Goal: Transaction & Acquisition: Book appointment/travel/reservation

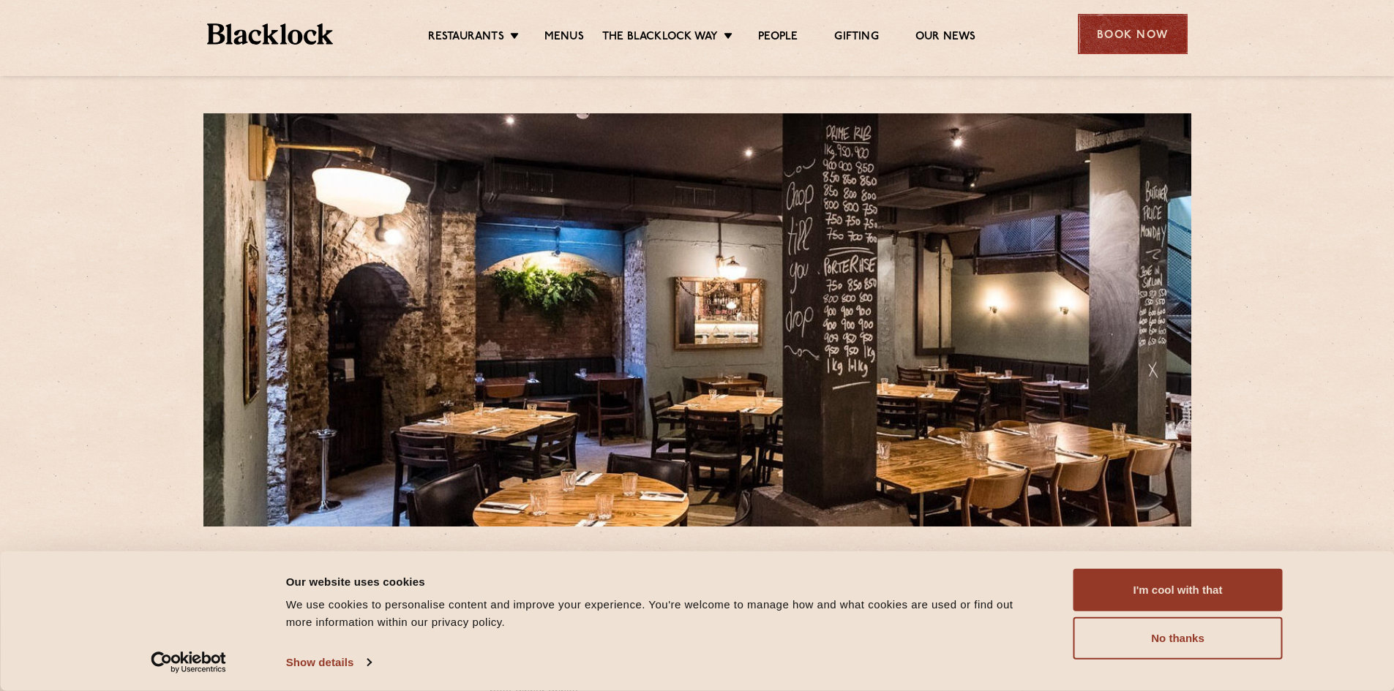
click at [1137, 33] on div "Book Now" at bounding box center [1133, 34] width 110 height 40
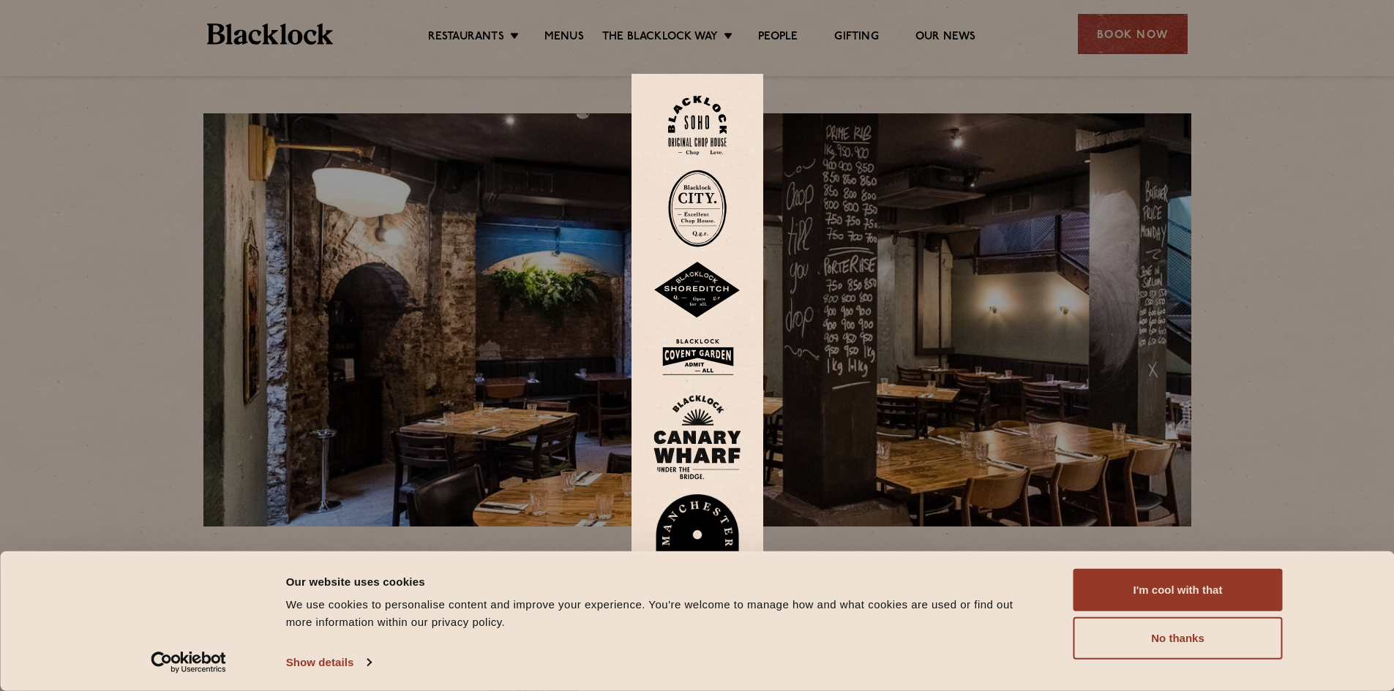
click at [706, 206] on img at bounding box center [697, 209] width 59 height 78
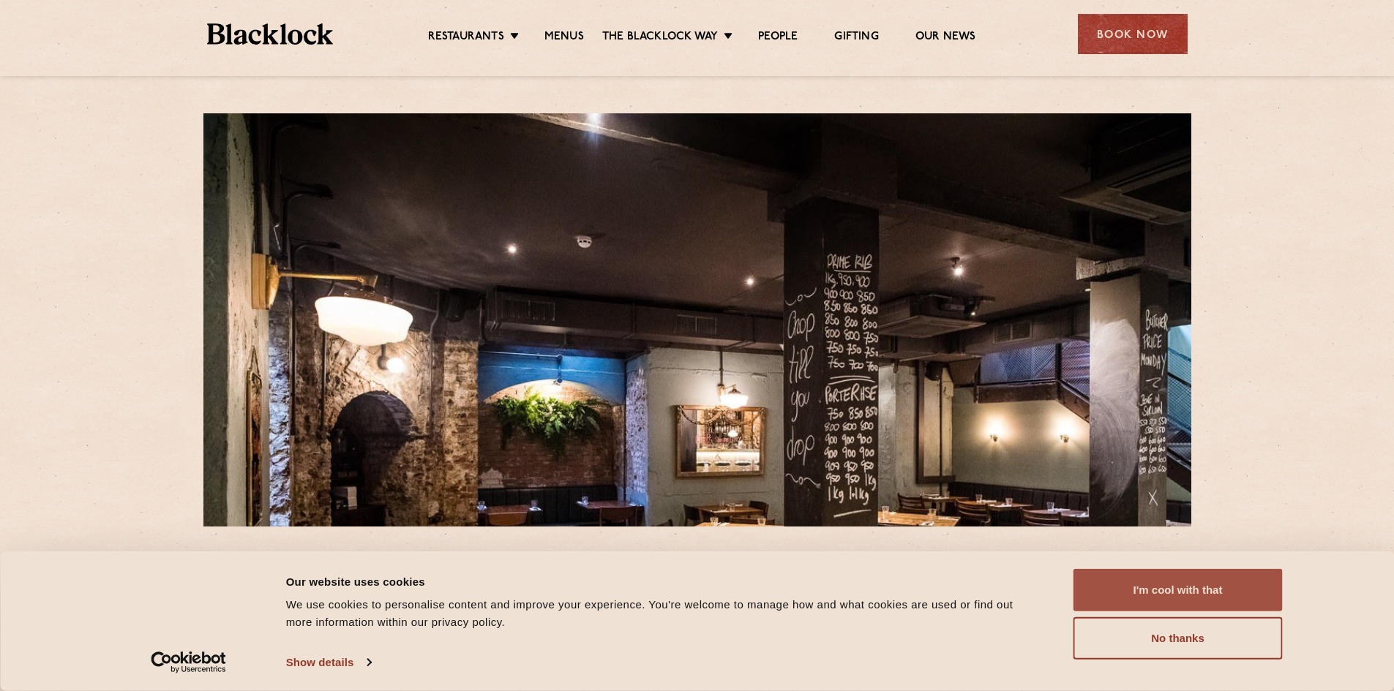
click at [1168, 589] on button "I'm cool with that" at bounding box center [1177, 590] width 209 height 42
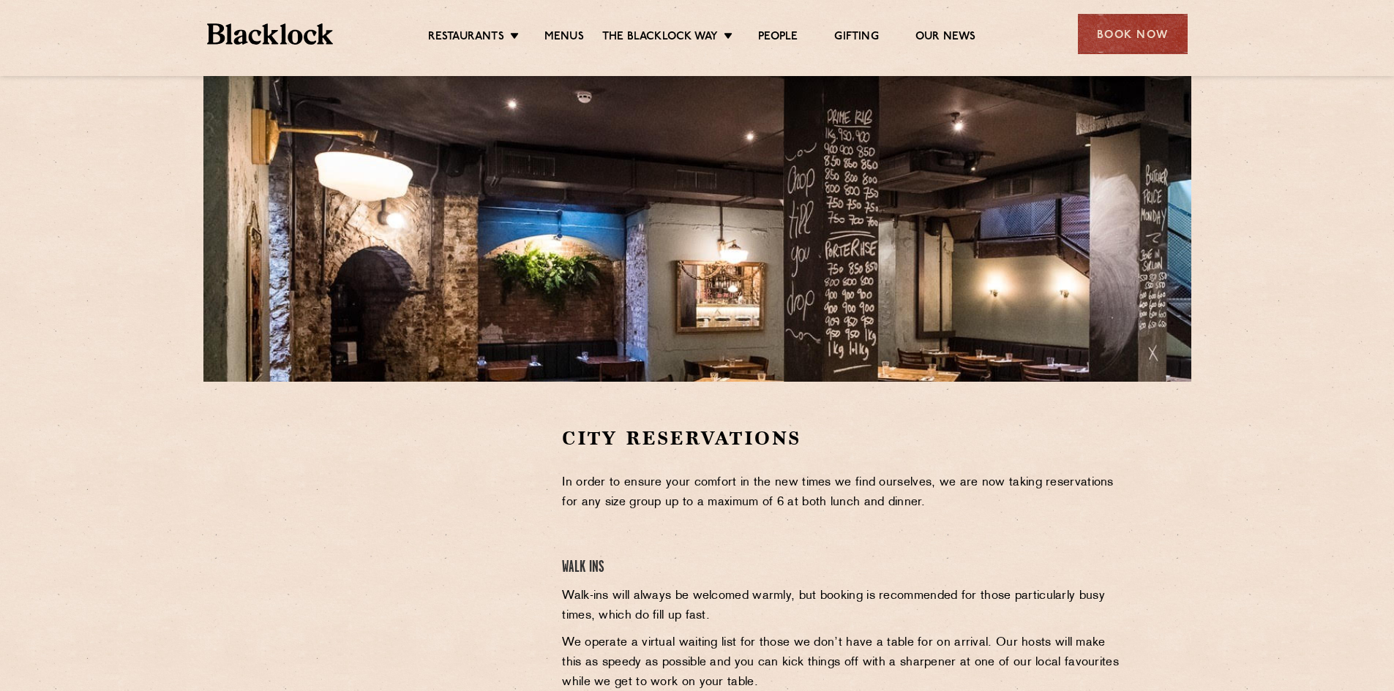
scroll to position [293, 0]
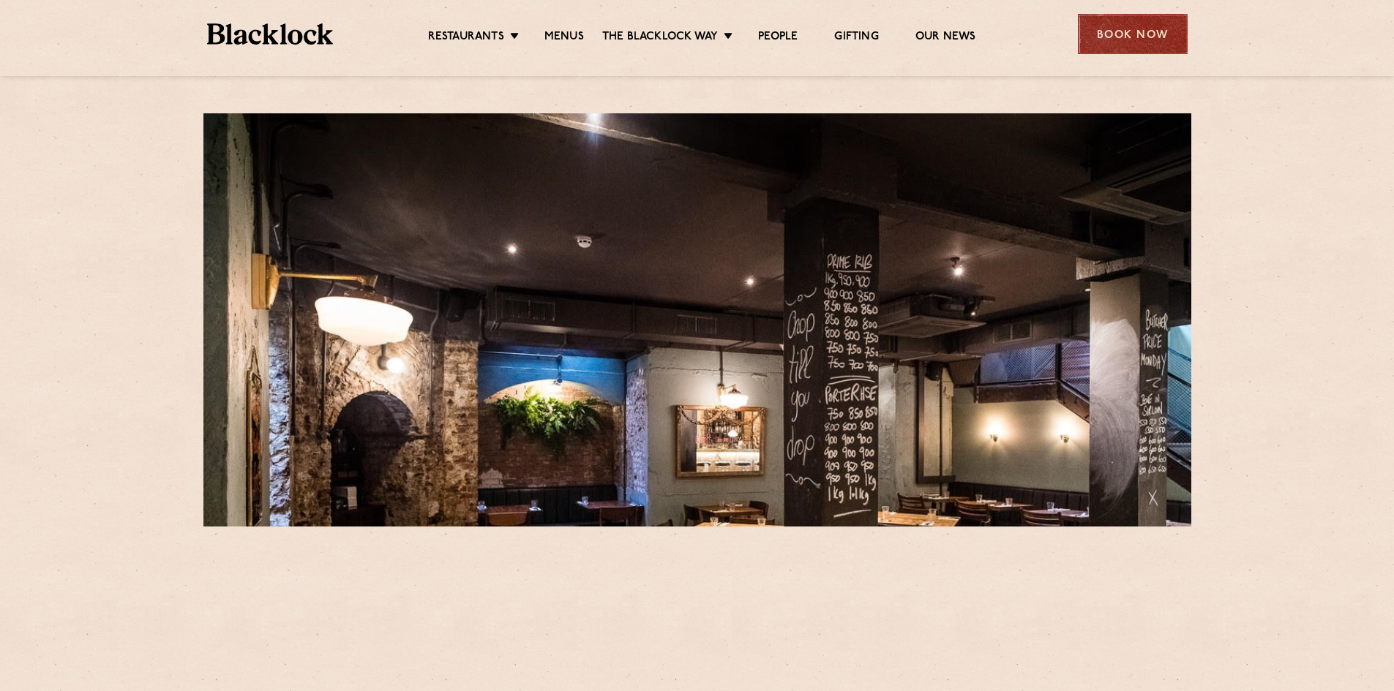
click at [1132, 37] on div "Book Now" at bounding box center [1133, 34] width 110 height 40
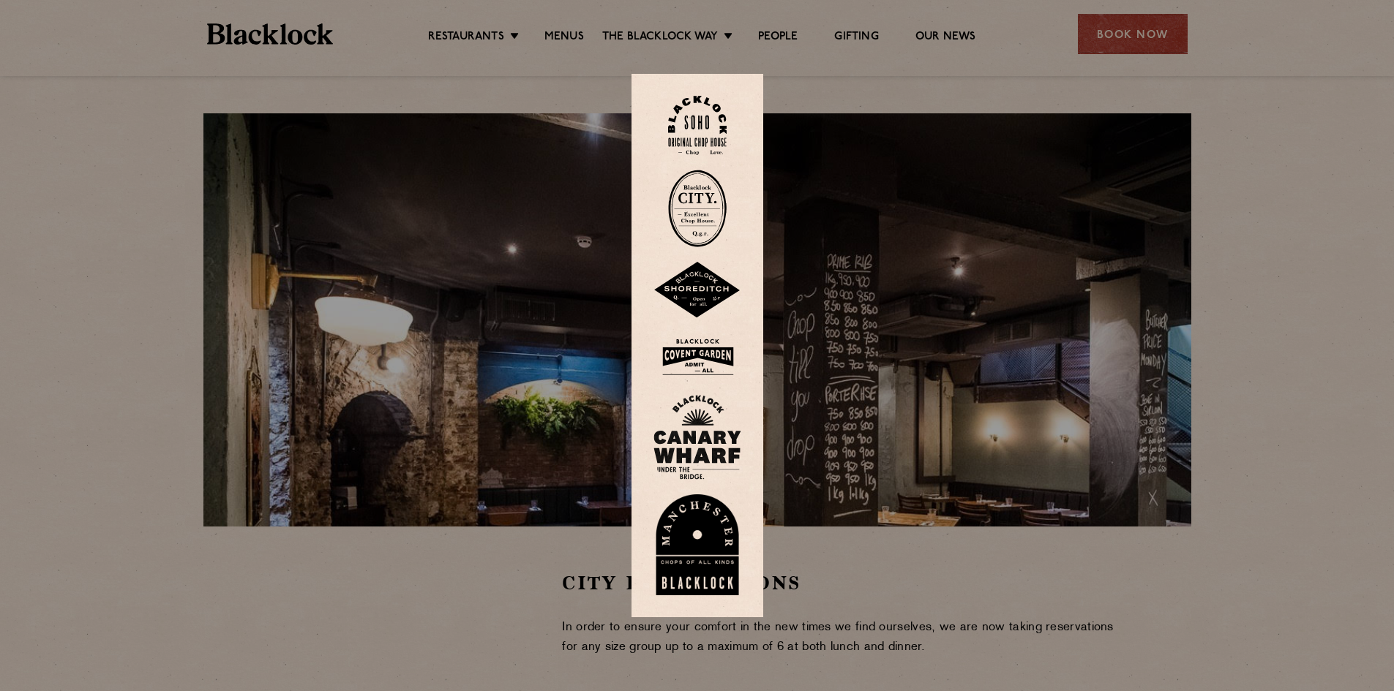
click at [708, 218] on img at bounding box center [697, 209] width 59 height 78
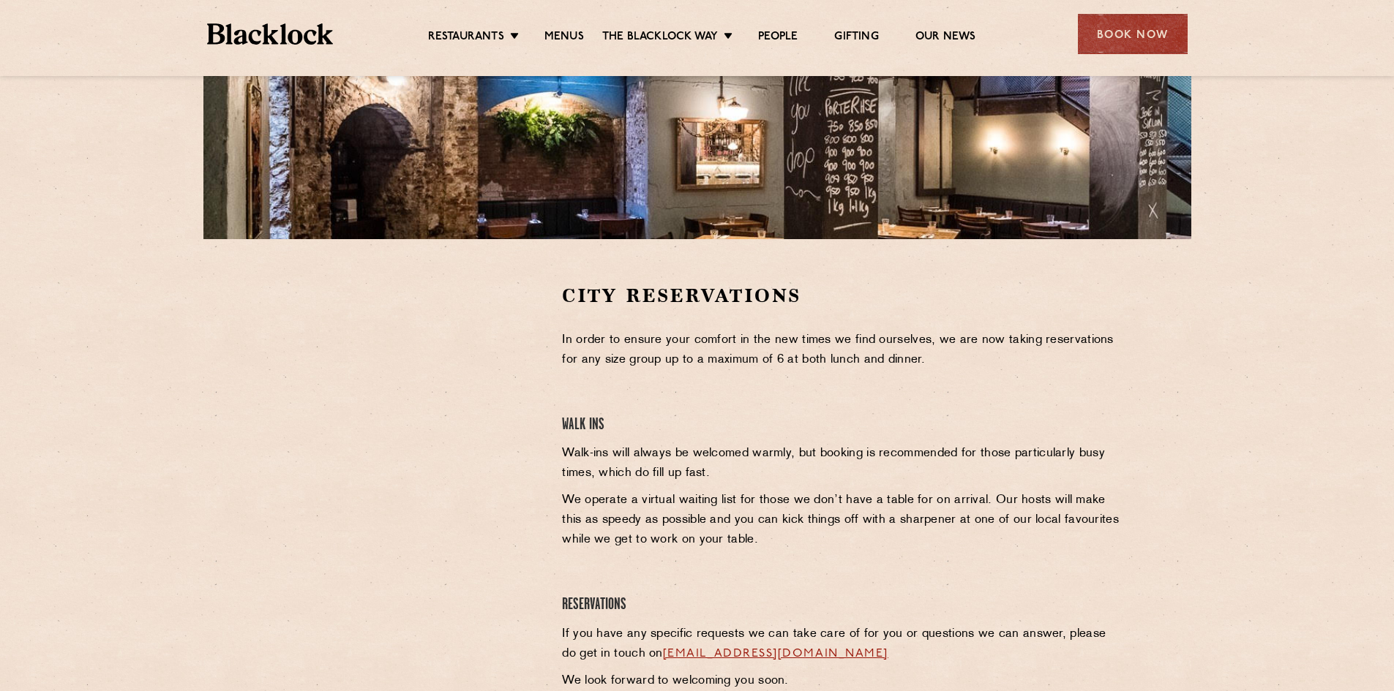
scroll to position [293, 0]
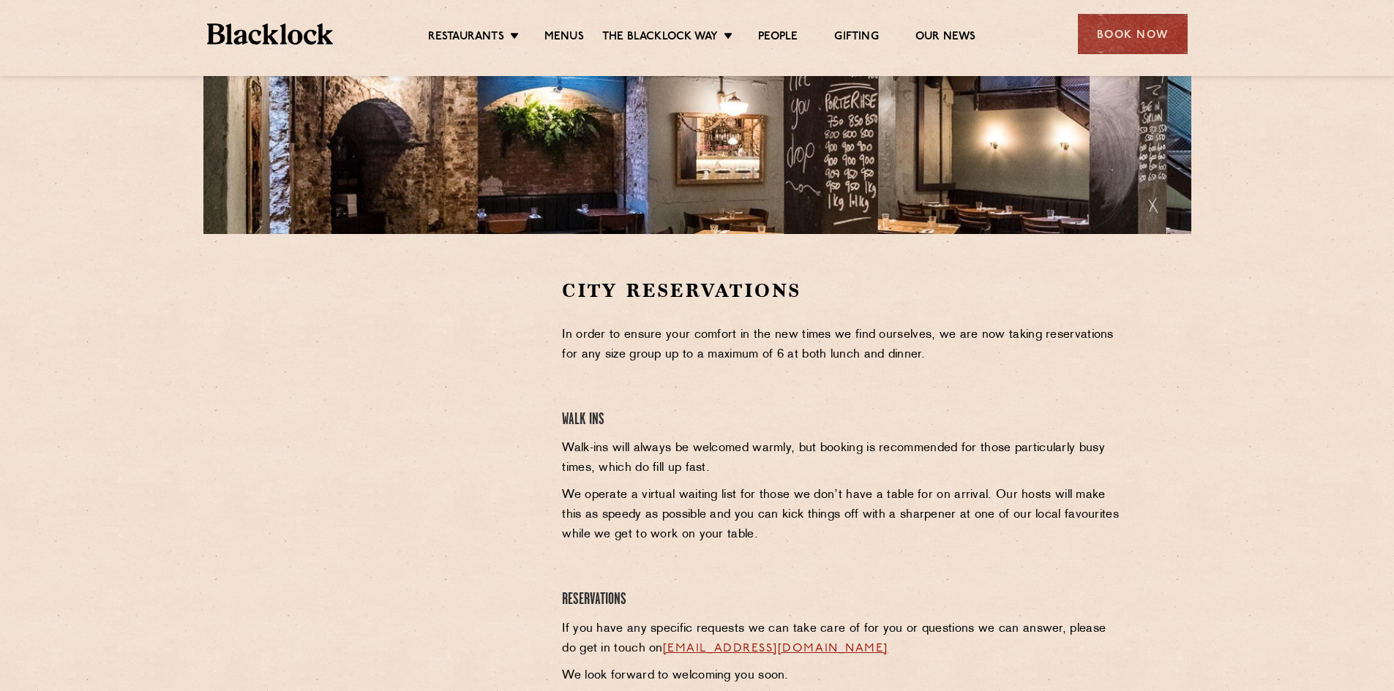
click at [511, 354] on div at bounding box center [405, 388] width 269 height 220
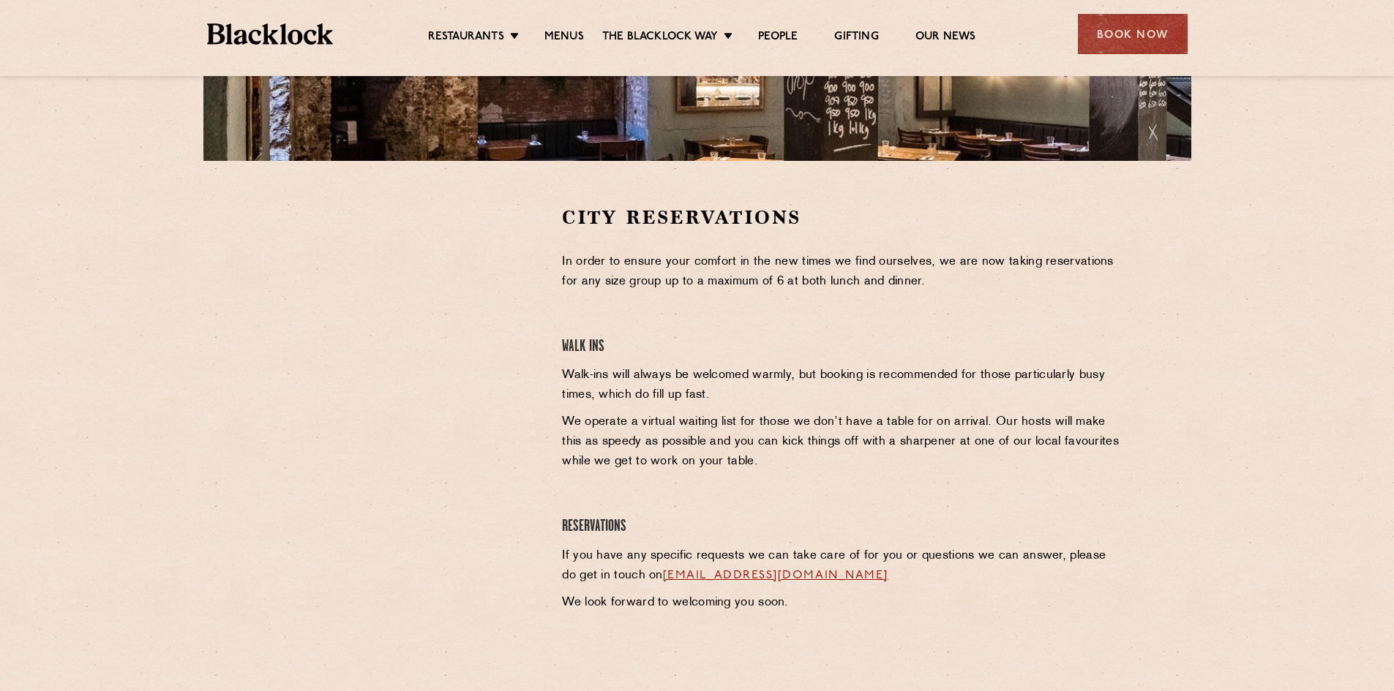
drag, startPoint x: 405, startPoint y: 470, endPoint x: 410, endPoint y: 428, distance: 42.7
click at [406, 470] on div at bounding box center [405, 426] width 291 height 443
